Goal: Transaction & Acquisition: Purchase product/service

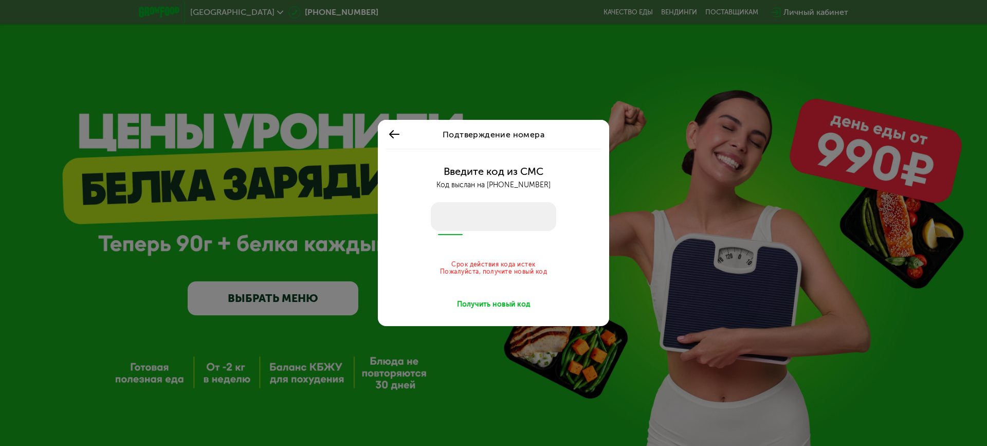
click at [505, 303] on div "Получить новый код" at bounding box center [494, 304] width 74 height 10
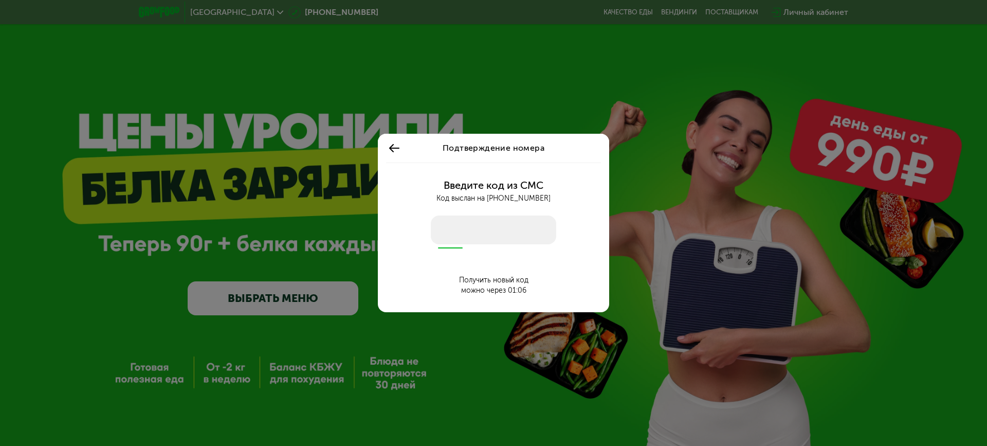
click at [509, 230] on input "number" at bounding box center [493, 229] width 125 height 29
type input "****"
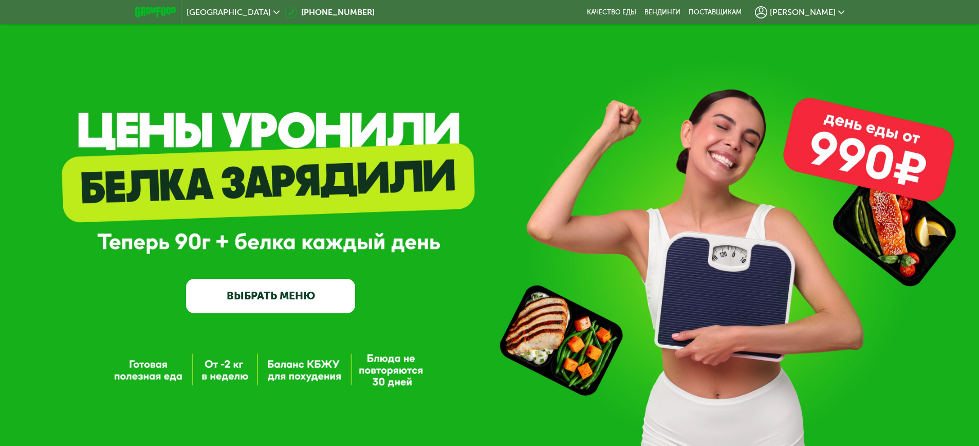
click at [284, 303] on link "ВЫБРАТЬ МЕНЮ" at bounding box center [270, 296] width 169 height 34
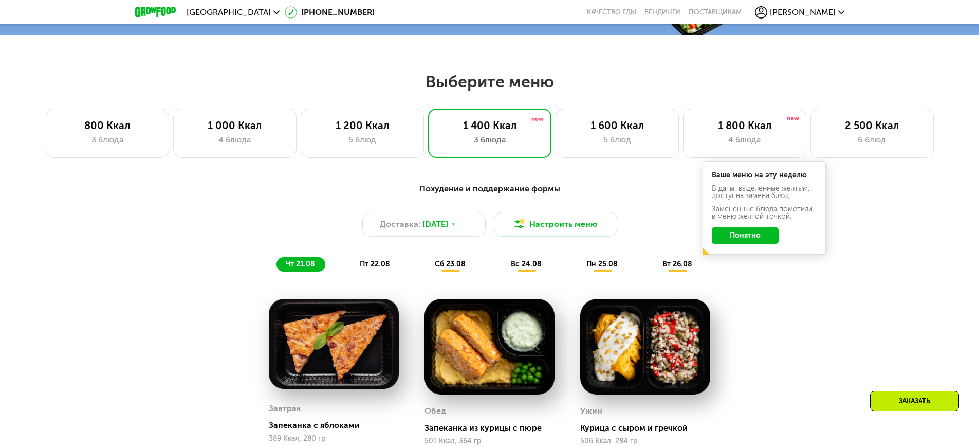
scroll to position [504, 0]
click at [104, 146] on div "3 блюда" at bounding box center [108, 140] width 102 height 12
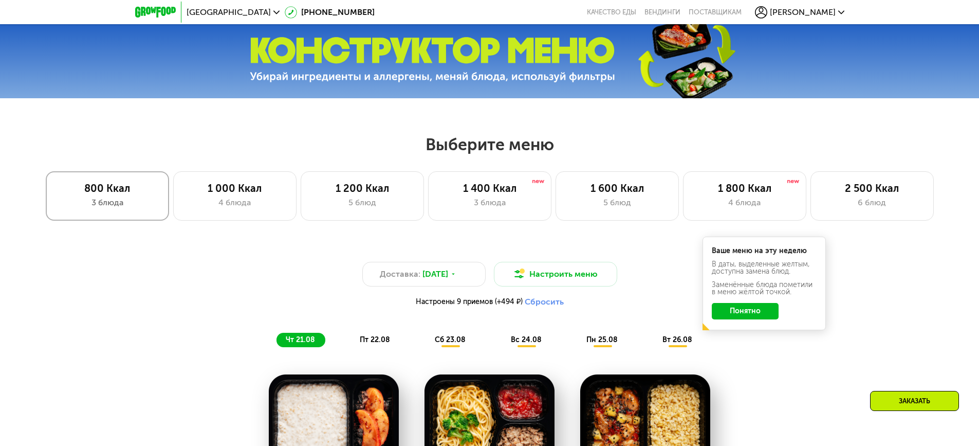
scroll to position [607, 0]
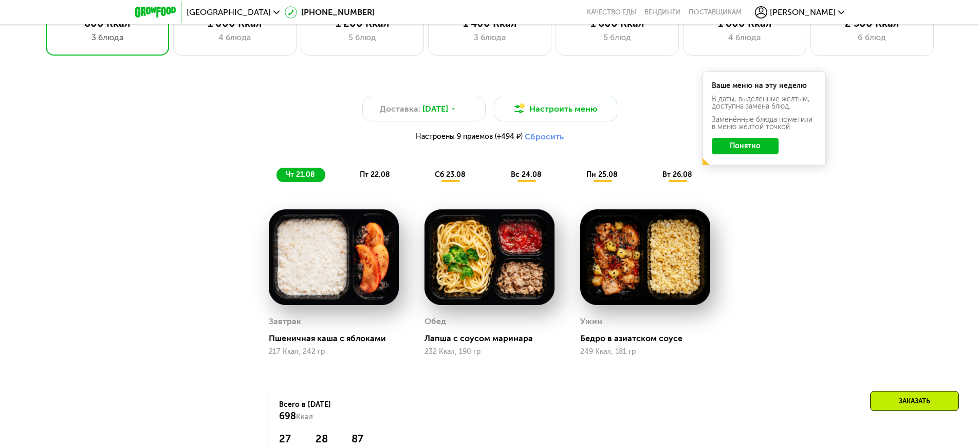
click at [762, 152] on button "Понятно" at bounding box center [745, 146] width 67 height 16
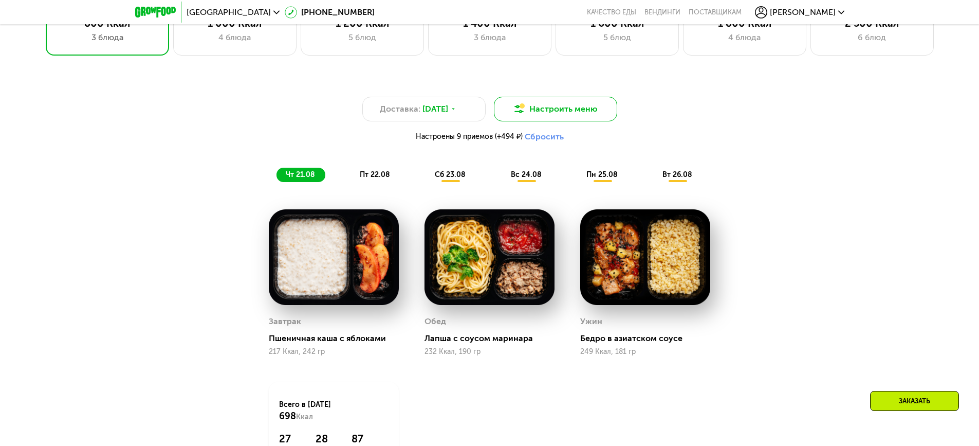
click at [565, 116] on button "Настроить меню" at bounding box center [555, 109] width 123 height 25
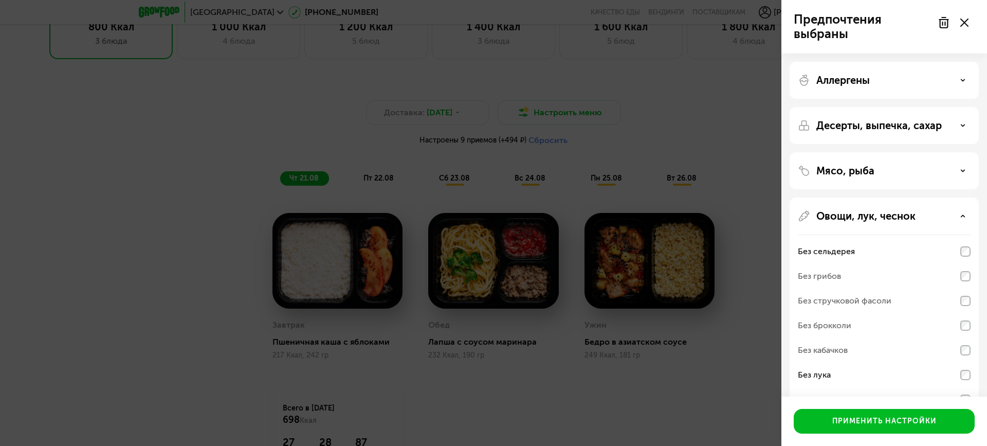
click at [965, 21] on icon at bounding box center [964, 23] width 8 height 8
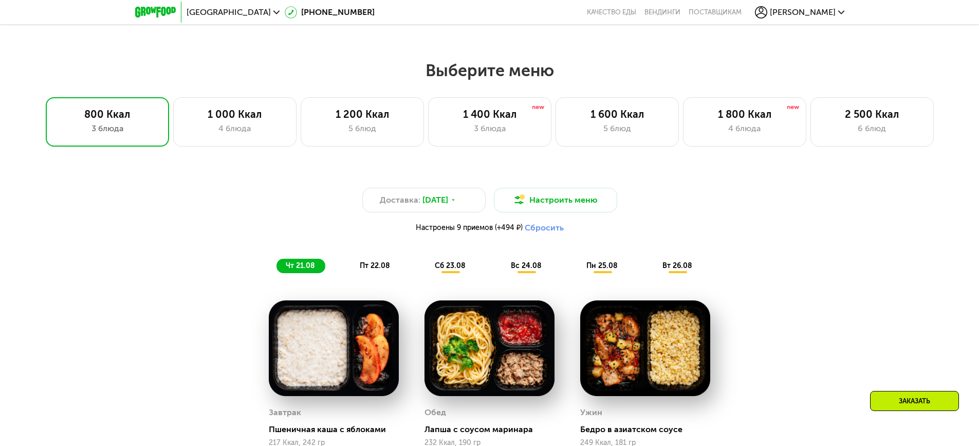
scroll to position [504, 0]
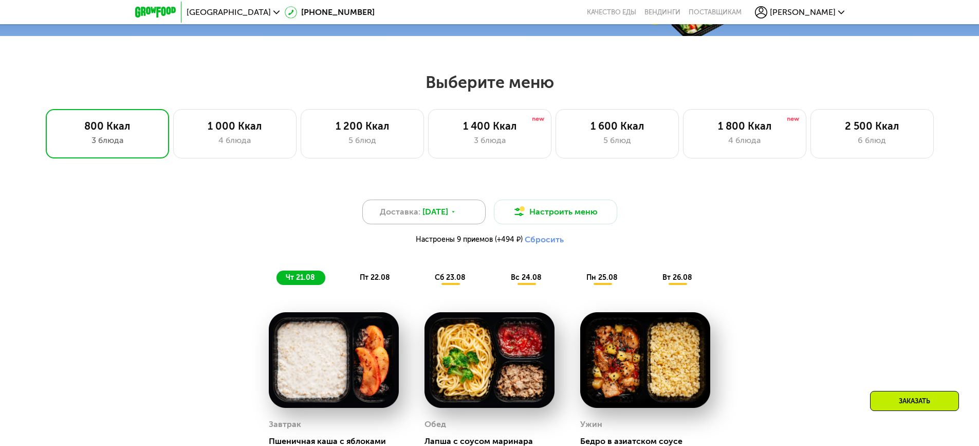
click at [448, 218] on span "[DATE]" at bounding box center [436, 212] width 26 height 12
